Goal: Transaction & Acquisition: Purchase product/service

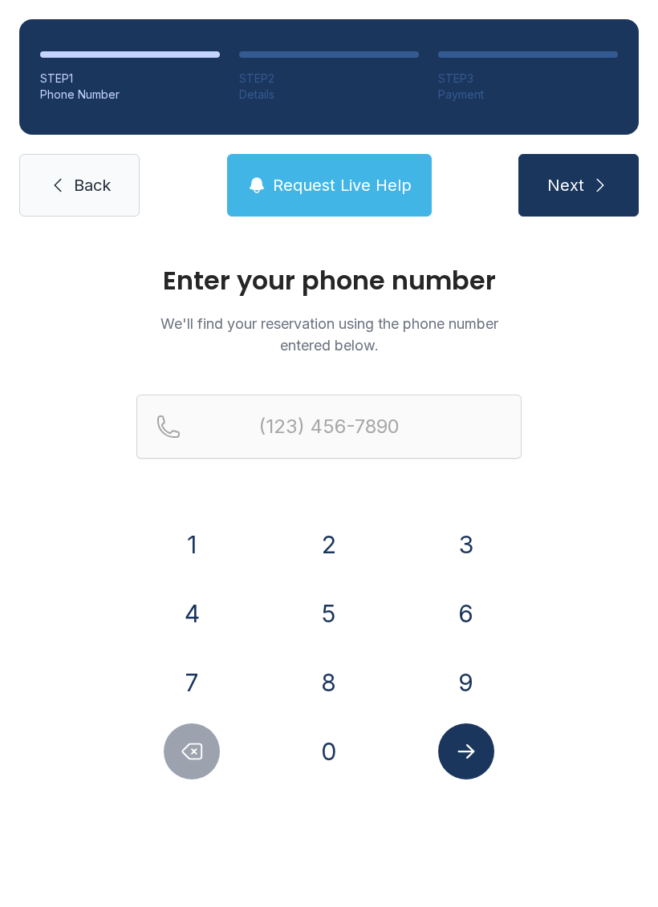
click at [467, 689] on button "9" at bounding box center [466, 682] width 56 height 56
click at [196, 632] on button "4" at bounding box center [192, 613] width 56 height 56
click at [199, 557] on button "1" at bounding box center [192, 545] width 56 height 56
click at [201, 626] on button "4" at bounding box center [192, 613] width 56 height 56
click at [324, 764] on button "0" at bounding box center [329, 751] width 56 height 56
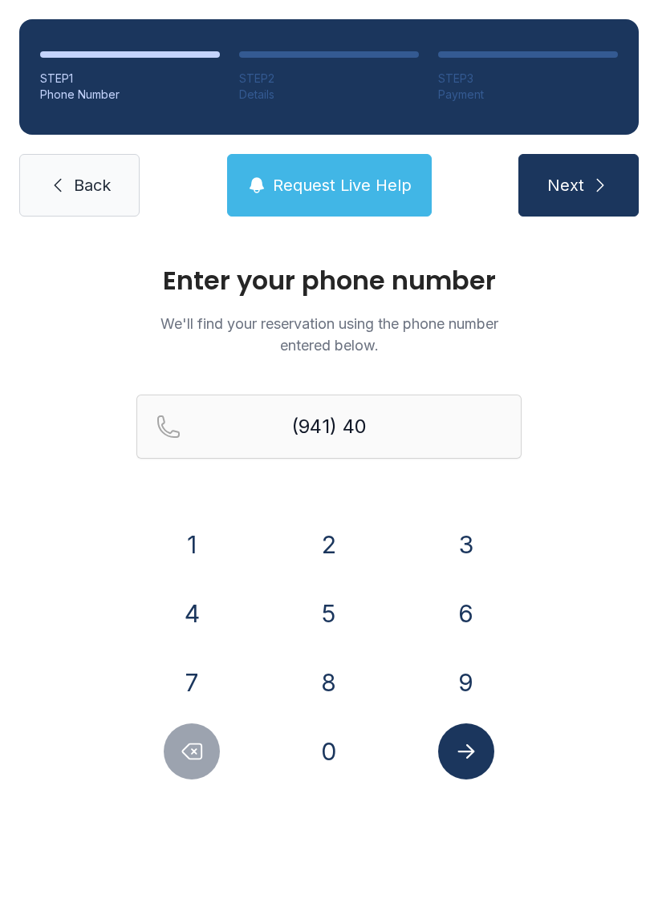
click at [338, 692] on button "8" at bounding box center [329, 682] width 56 height 56
click at [470, 627] on button "6" at bounding box center [466, 613] width 56 height 56
click at [196, 703] on button "7" at bounding box center [192, 682] width 56 height 56
click at [473, 626] on button "6" at bounding box center [466, 613] width 56 height 56
click at [471, 561] on button "3" at bounding box center [466, 545] width 56 height 56
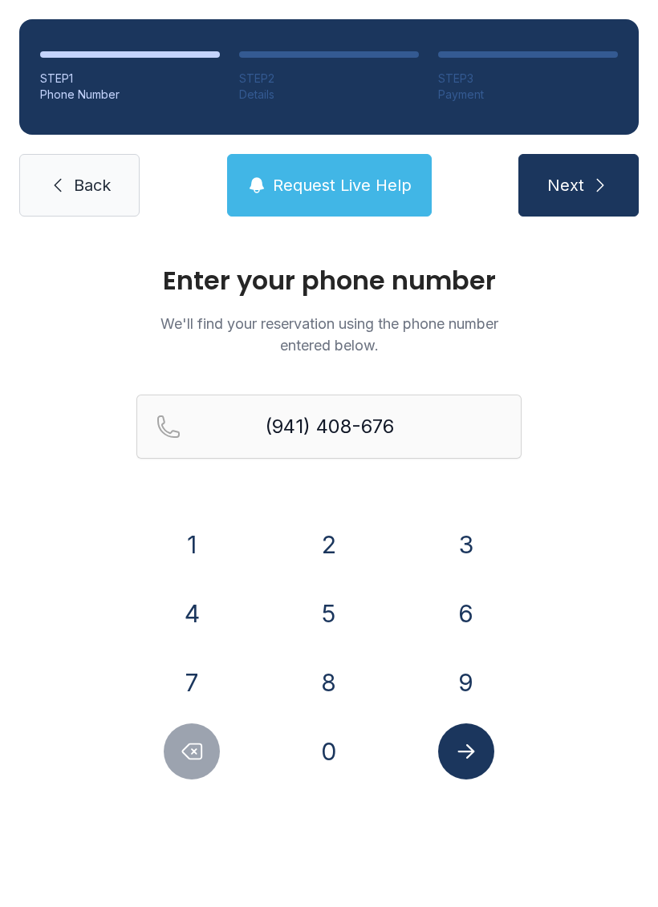
type input "[PHONE_NUMBER]"
click at [464, 756] on icon "Submit lookup form" at bounding box center [466, 751] width 24 height 24
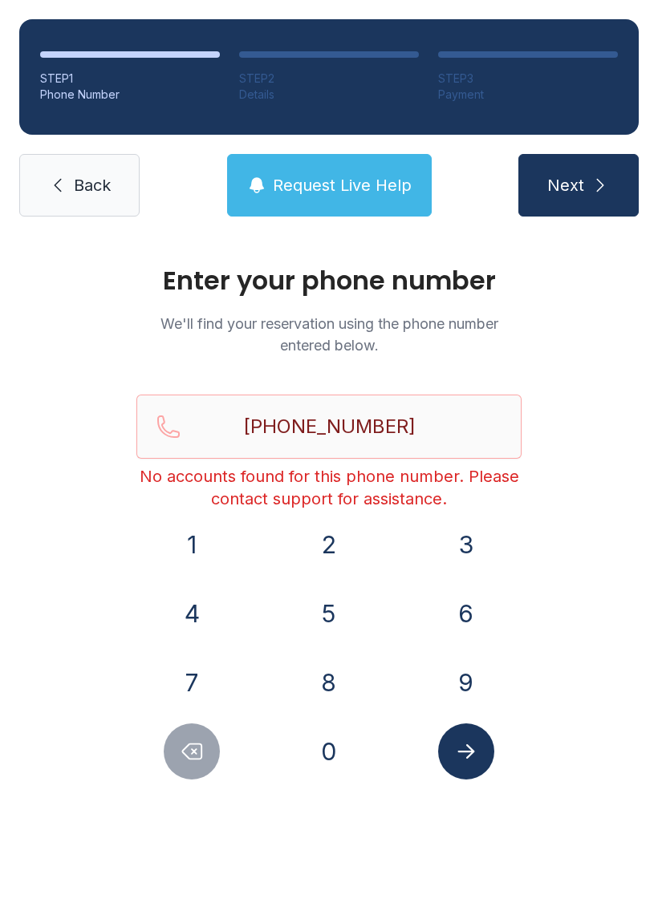
click at [313, 188] on span "Request Live Help" at bounding box center [342, 185] width 139 height 22
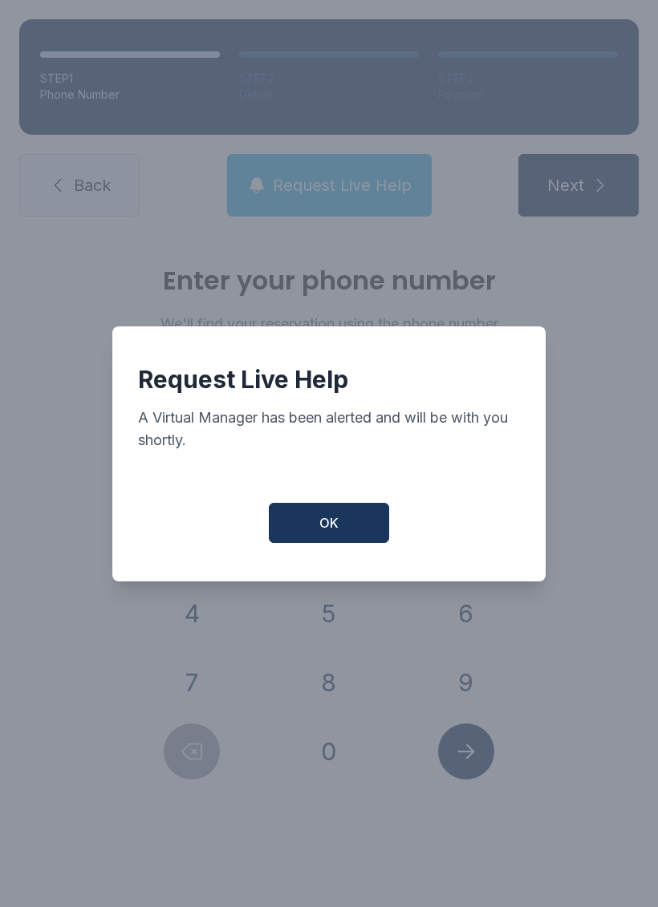
click at [322, 542] on button "OK" at bounding box center [329, 523] width 120 height 40
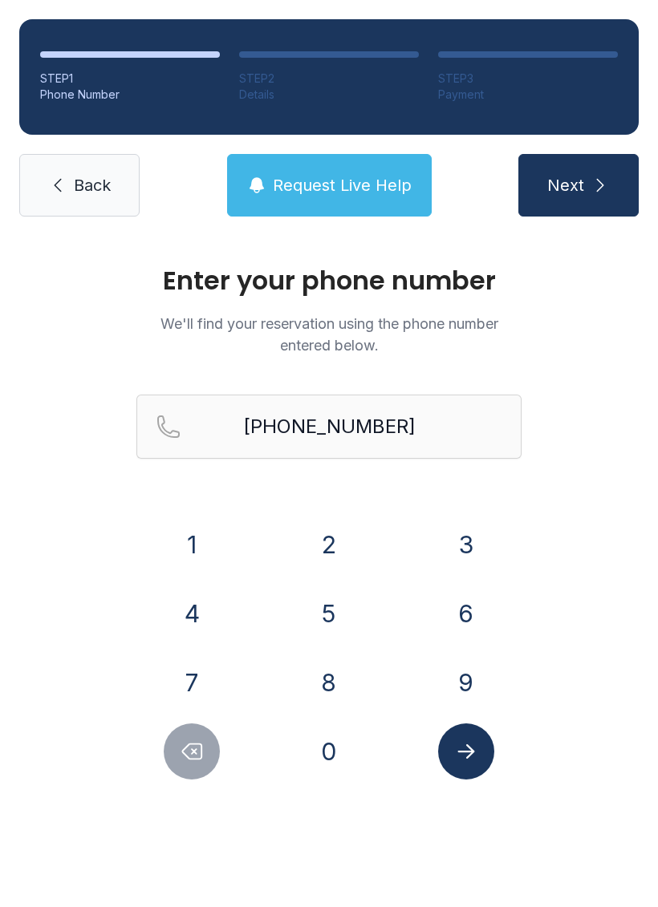
click at [568, 200] on button "Next" at bounding box center [578, 185] width 120 height 63
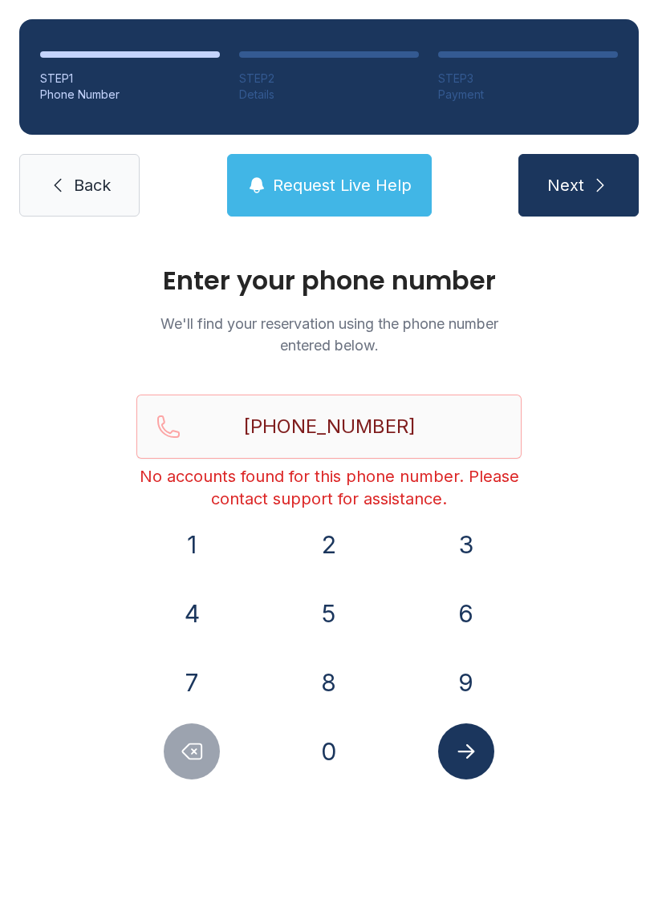
click at [444, 674] on button "9" at bounding box center [466, 682] width 56 height 56
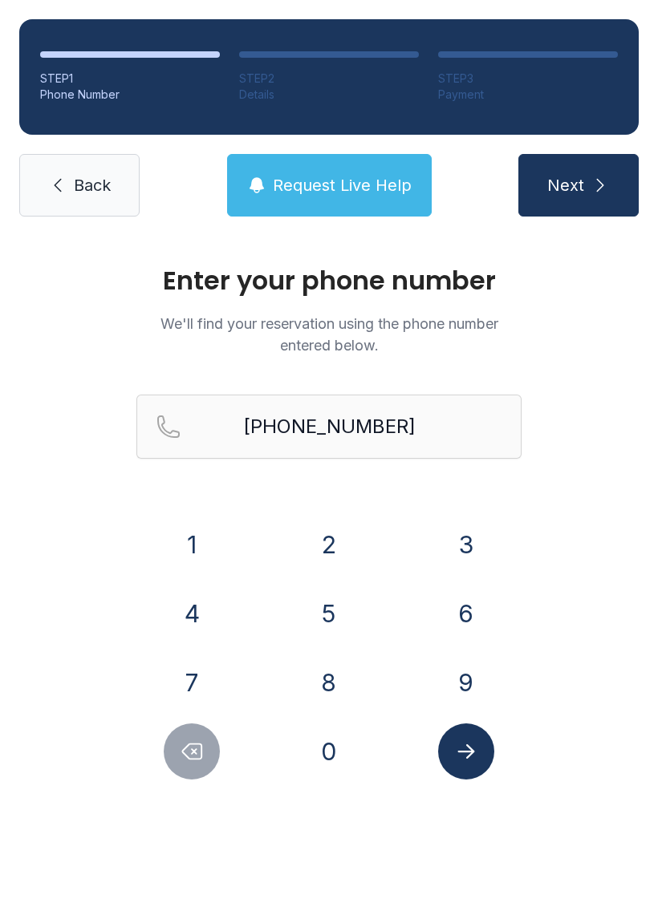
click at [198, 624] on button "4" at bounding box center [192, 613] width 56 height 56
click at [199, 552] on button "1" at bounding box center [192, 545] width 56 height 56
click at [213, 631] on button "4" at bounding box center [192, 613] width 56 height 56
click at [319, 775] on button "0" at bounding box center [329, 751] width 56 height 56
click at [327, 699] on button "8" at bounding box center [329, 682] width 56 height 56
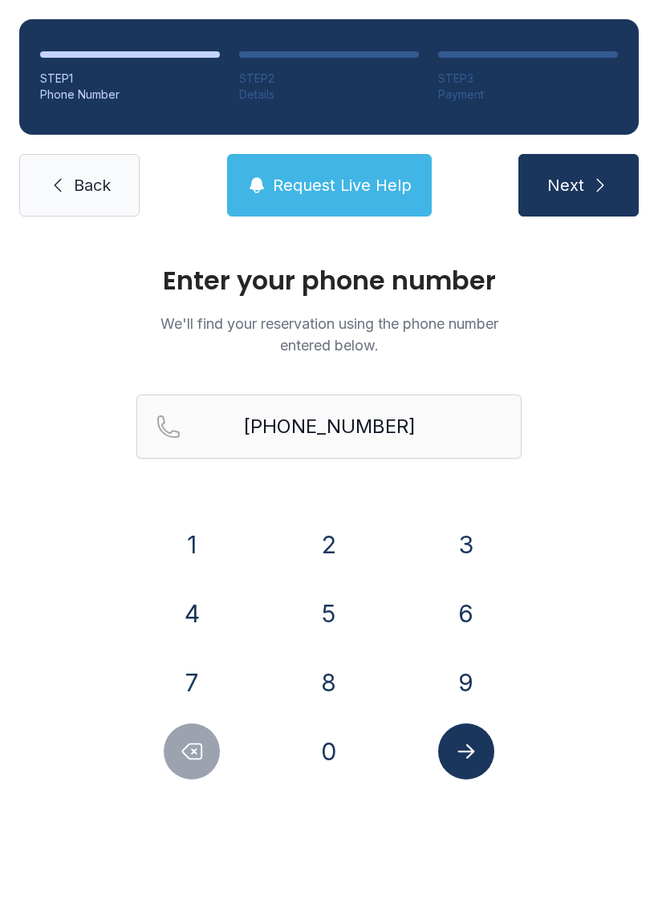
click at [460, 616] on button "6" at bounding box center [466, 613] width 56 height 56
click at [200, 687] on button "7" at bounding box center [192, 682] width 56 height 56
click at [464, 619] on button "6" at bounding box center [466, 613] width 56 height 56
click at [465, 549] on button "3" at bounding box center [466, 545] width 56 height 56
click at [456, 755] on icon "Submit lookup form" at bounding box center [466, 751] width 24 height 24
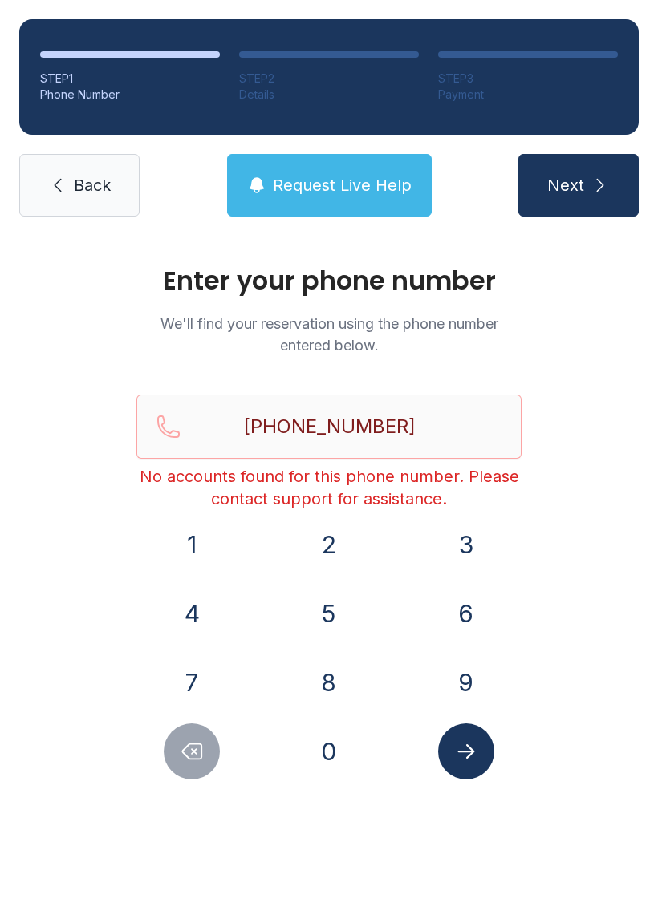
click at [572, 180] on span "Next" at bounding box center [565, 185] width 37 height 22
click at [332, 187] on span "Request Live Help" at bounding box center [342, 185] width 139 height 22
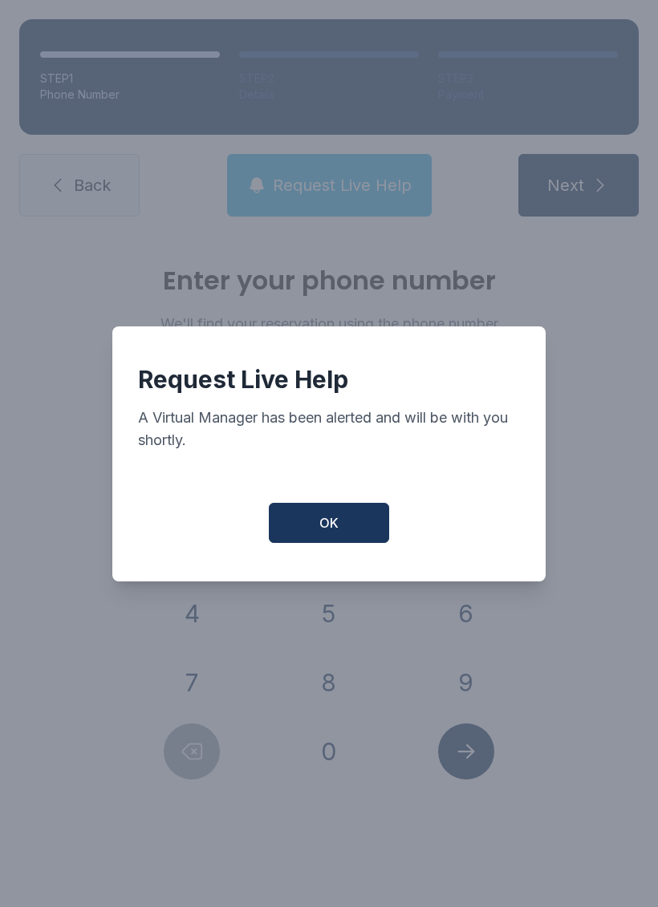
click at [317, 543] on button "OK" at bounding box center [329, 523] width 120 height 40
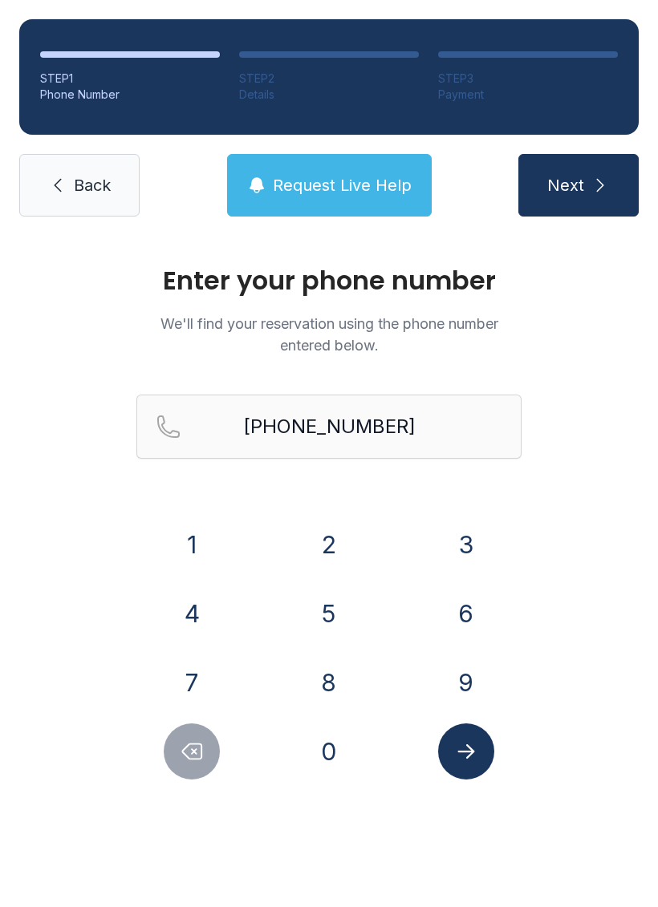
click at [325, 197] on button "Request Live Help" at bounding box center [329, 185] width 205 height 63
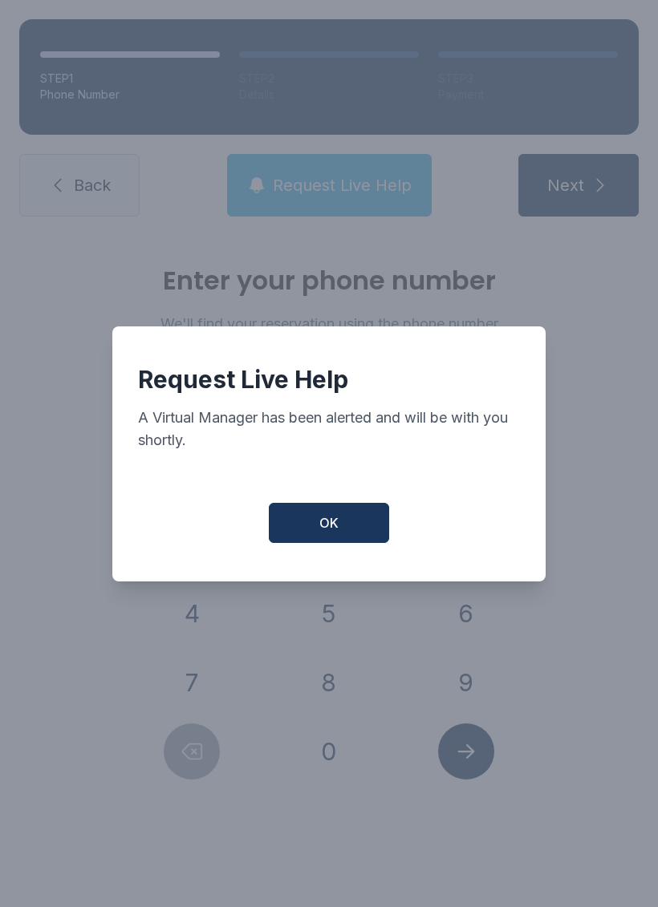
click at [335, 533] on span "OK" at bounding box center [328, 522] width 19 height 19
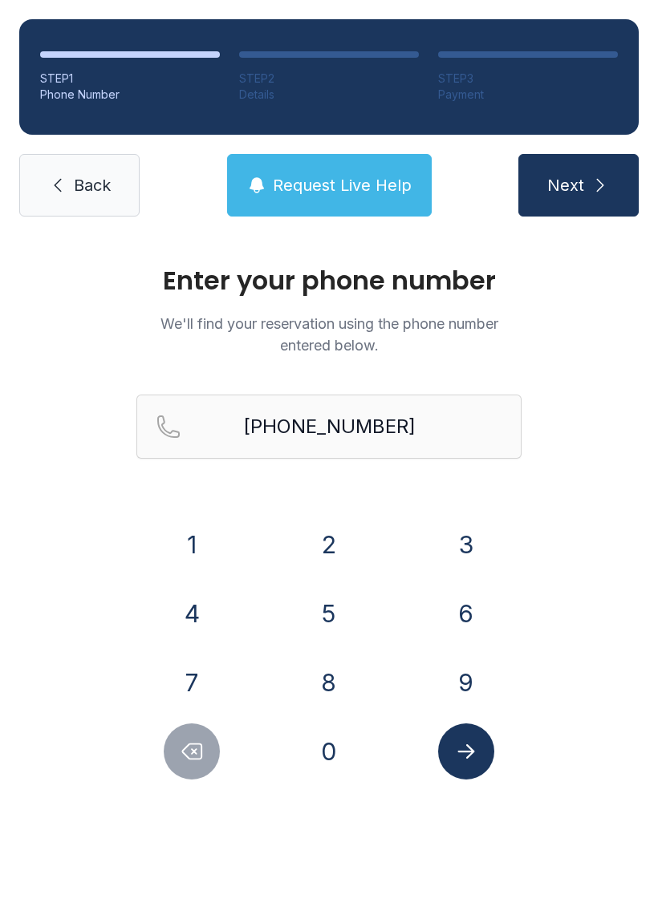
click at [484, 760] on button "Submit lookup form" at bounding box center [466, 751] width 56 height 56
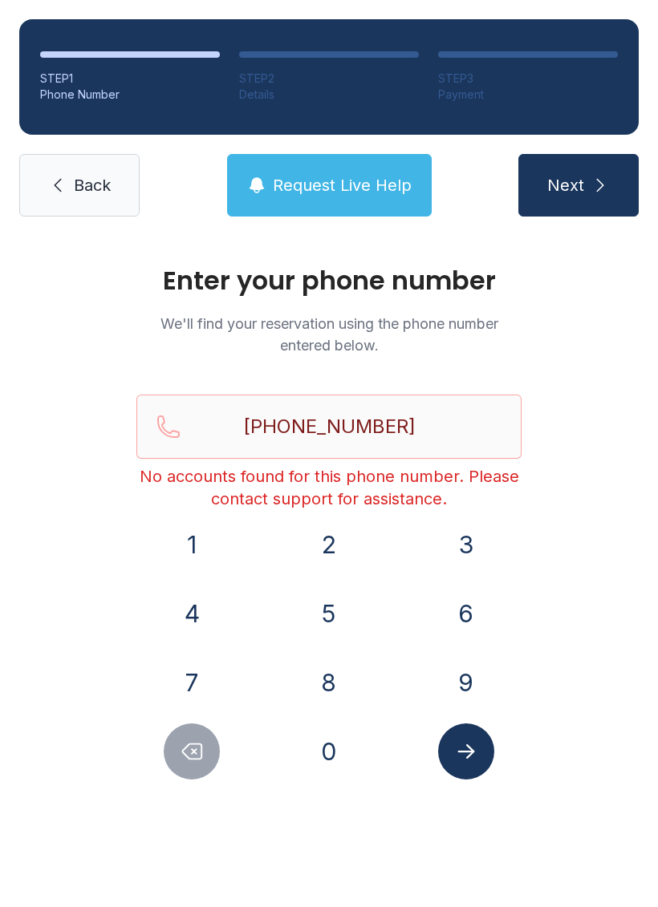
click at [491, 761] on button "Submit lookup form" at bounding box center [466, 751] width 56 height 56
click at [556, 184] on span "Next" at bounding box center [565, 185] width 37 height 22
click at [138, 65] on li "STEP 1 Phone Number" at bounding box center [130, 76] width 180 height 51
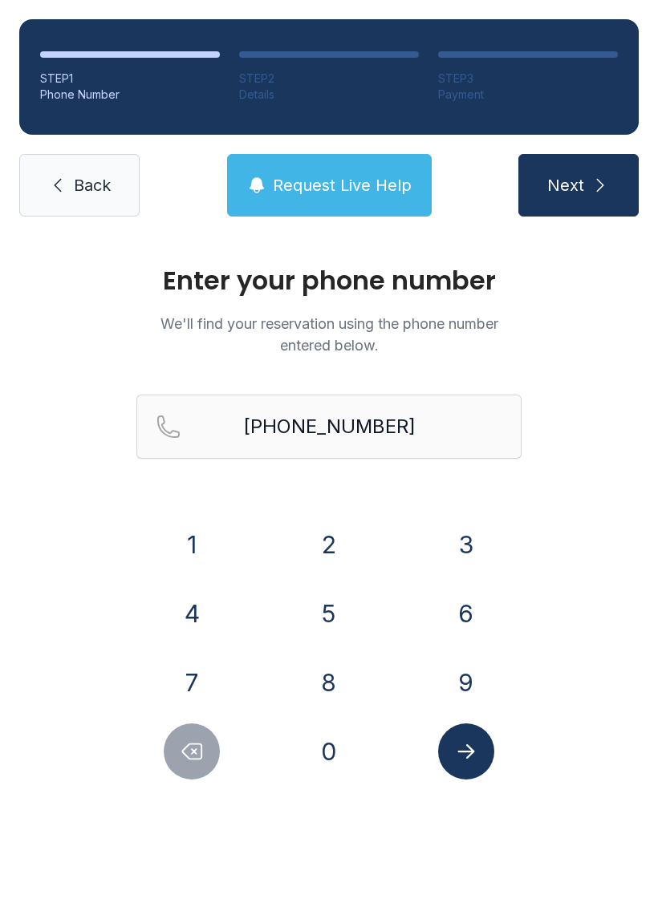
click at [69, 186] on link "Back" at bounding box center [79, 185] width 120 height 63
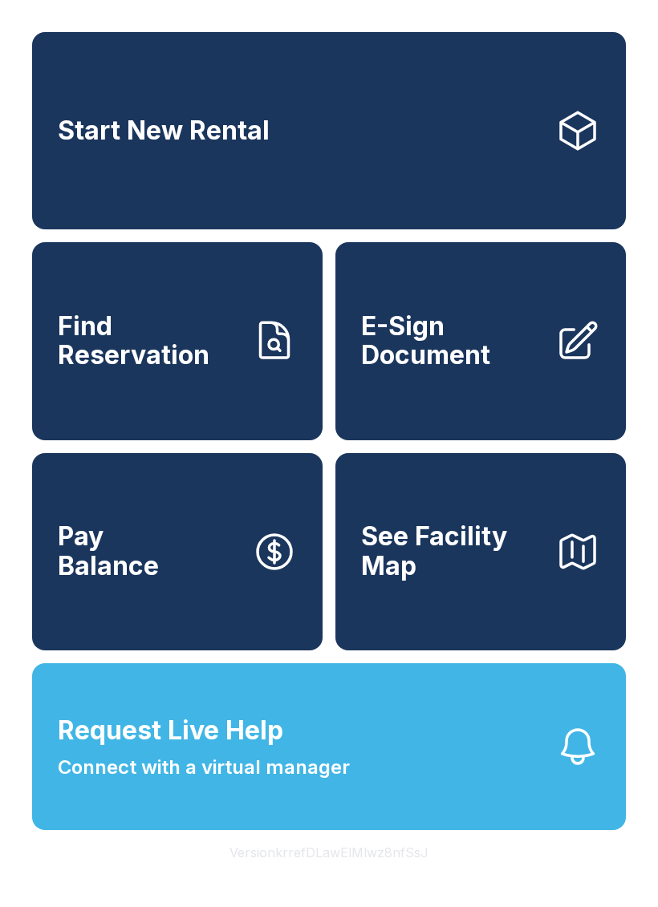
click at [554, 788] on button "Request Live Help Connect with a virtual manager" at bounding box center [328, 746] width 593 height 167
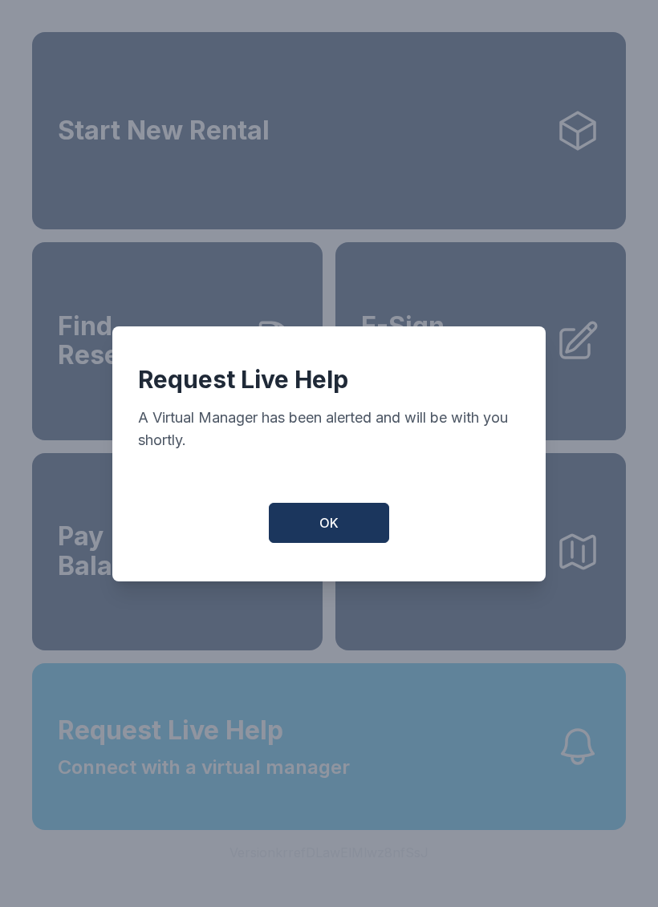
click at [326, 533] on span "OK" at bounding box center [328, 522] width 19 height 19
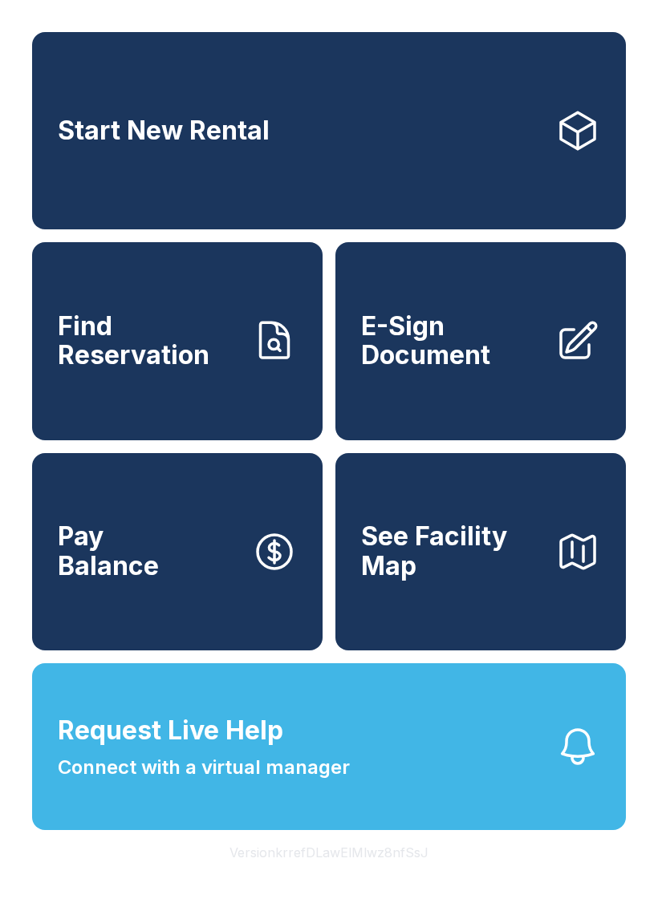
click at [573, 764] on icon "button" at bounding box center [577, 747] width 31 height 34
click at [568, 149] on icon at bounding box center [578, 130] width 34 height 37
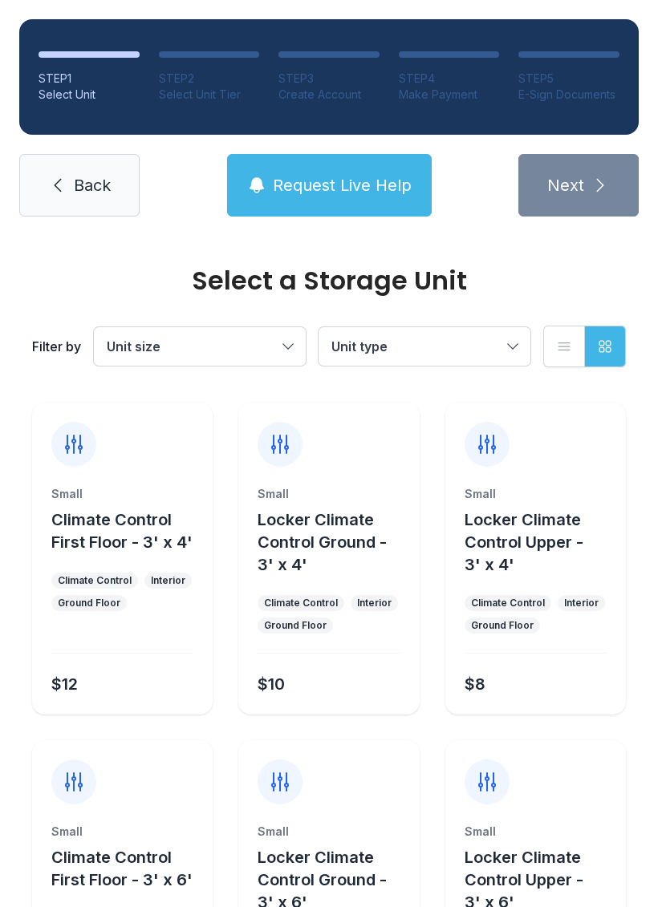
click at [293, 353] on button "Unit size" at bounding box center [200, 346] width 212 height 38
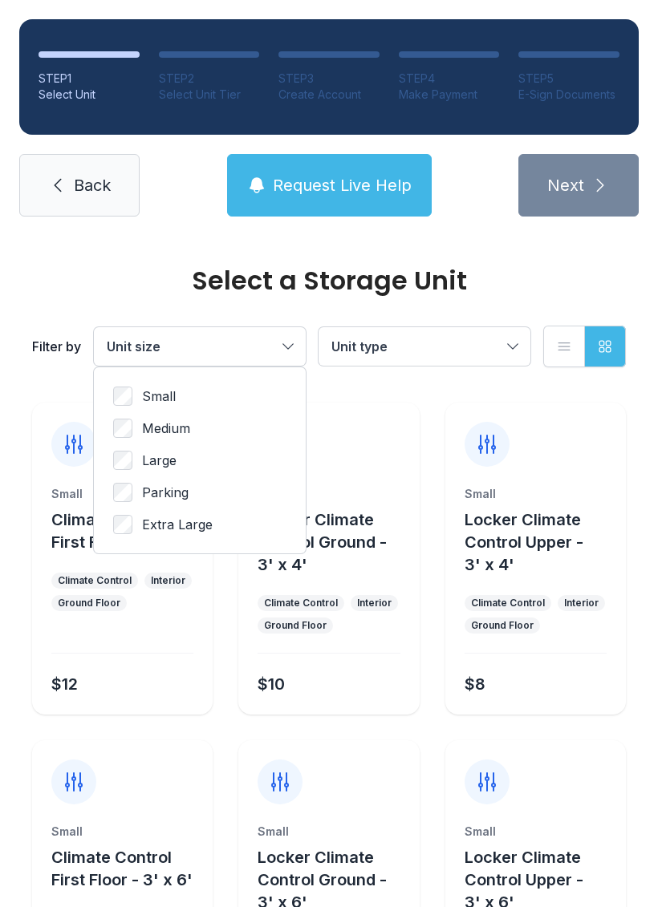
click at [170, 389] on span "Small" at bounding box center [159, 396] width 34 height 19
click at [511, 348] on button "Unit type" at bounding box center [424, 346] width 212 height 38
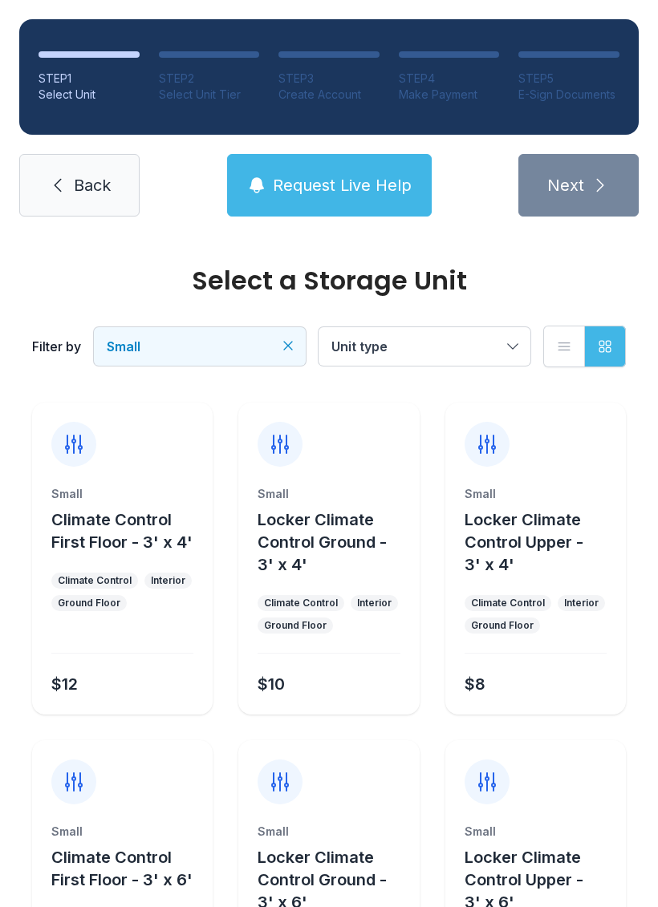
click at [306, 670] on div "$10" at bounding box center [325, 680] width 148 height 29
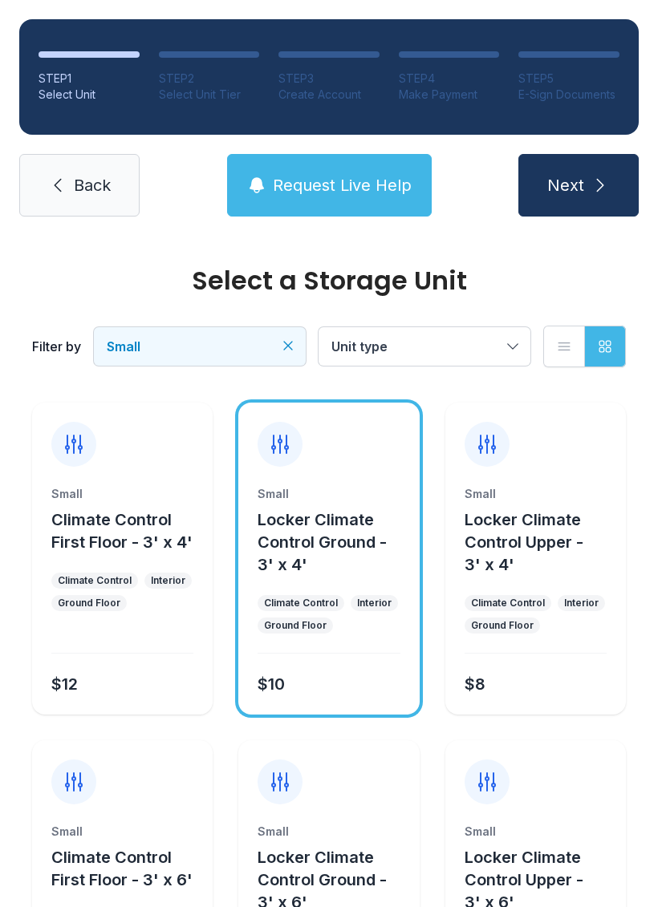
click at [283, 679] on div "$10" at bounding box center [270, 684] width 27 height 22
click at [575, 182] on span "Next" at bounding box center [565, 185] width 37 height 22
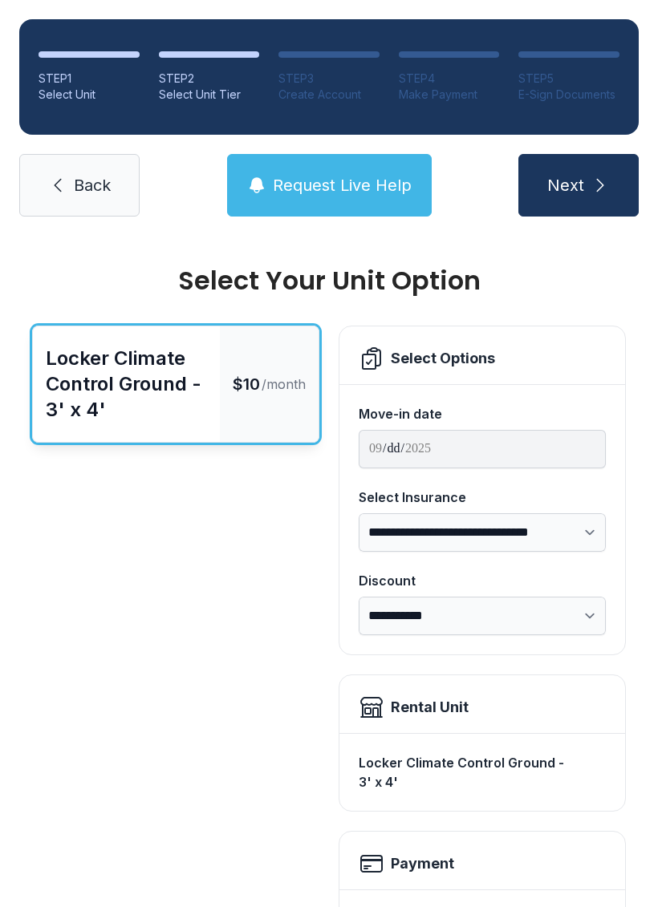
click at [237, 906] on div "Locker Climate Control Ground - 3' x 4' $10 /month" at bounding box center [175, 816] width 287 height 981
click at [565, 192] on span "Next" at bounding box center [565, 185] width 37 height 22
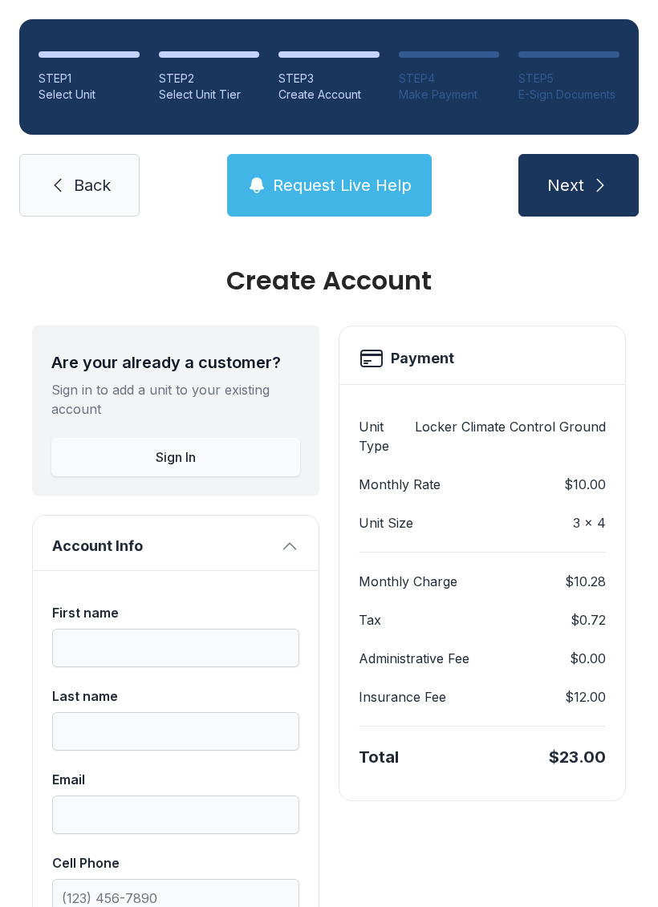
click at [577, 174] on span "Next" at bounding box center [565, 185] width 37 height 22
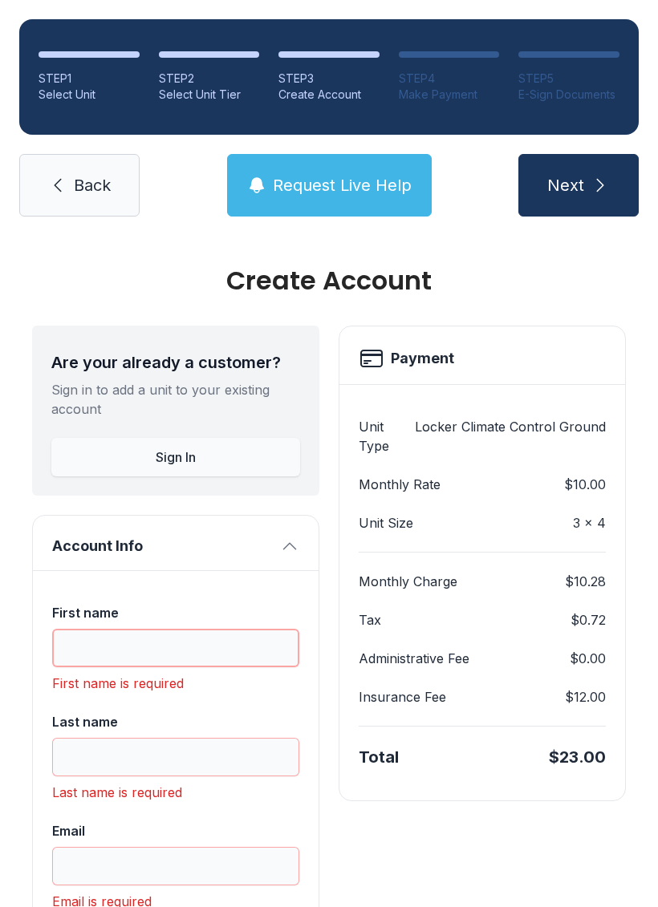
scroll to position [39, 0]
